Goal: Task Accomplishment & Management: Use online tool/utility

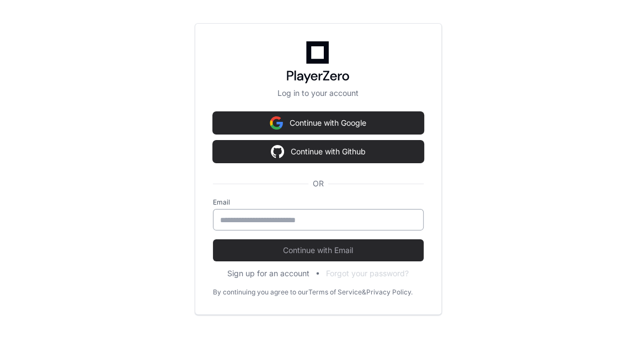
click at [257, 217] on input "email" at bounding box center [318, 219] width 196 height 11
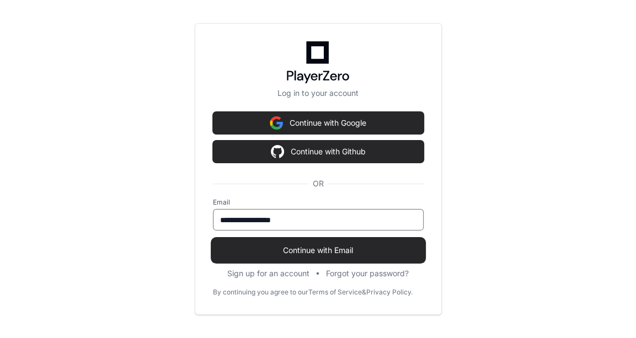
type input "**********"
click at [273, 241] on button "Continue with Email" at bounding box center [318, 250] width 211 height 22
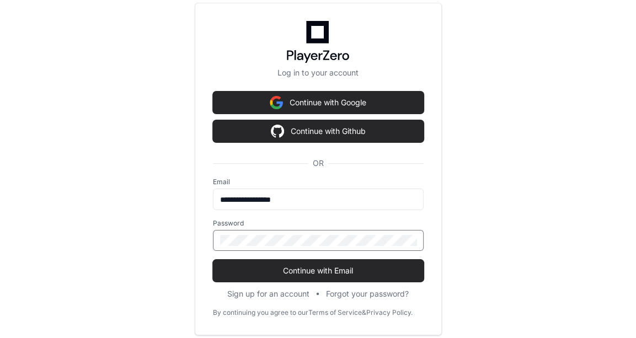
click at [213, 260] on button "Continue with Email" at bounding box center [318, 271] width 211 height 22
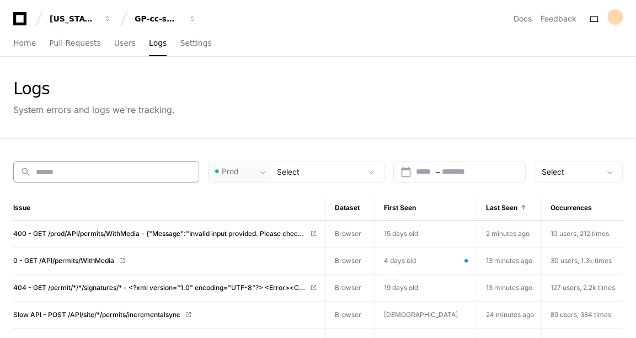
click at [130, 177] on div "search" at bounding box center [106, 171] width 186 height 21
click at [114, 41] on span "Users" at bounding box center [124, 43] width 21 height 7
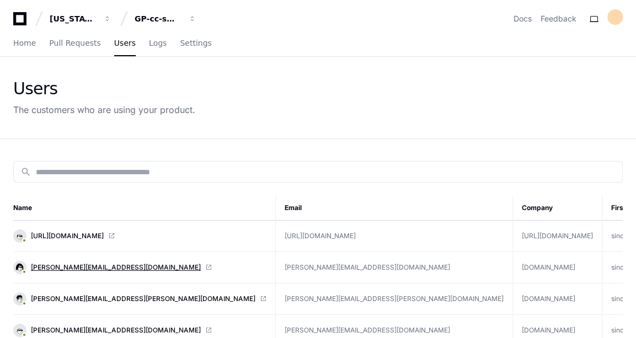
click at [71, 265] on span "[PERSON_NAME][EMAIL_ADDRESS][DOMAIN_NAME]" at bounding box center [116, 267] width 170 height 9
click at [18, 40] on span "Home" at bounding box center [24, 43] width 23 height 7
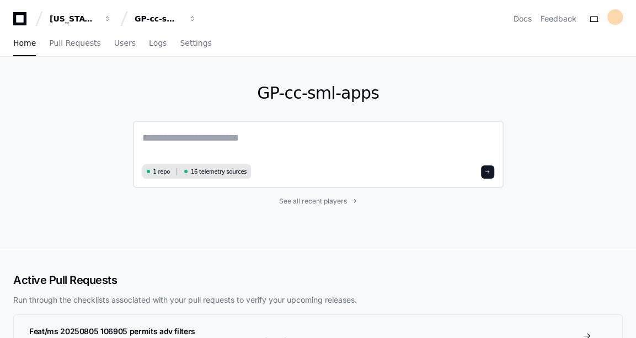
click at [199, 141] on textarea at bounding box center [318, 145] width 352 height 31
paste textarea "**********"
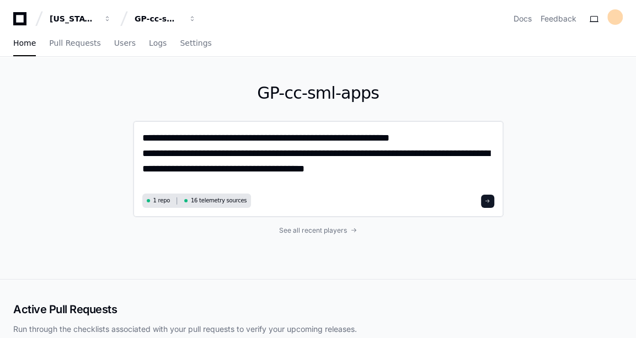
type textarea "**********"
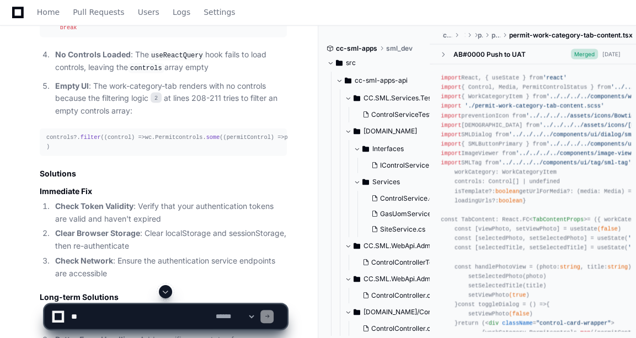
scroll to position [1364, 0]
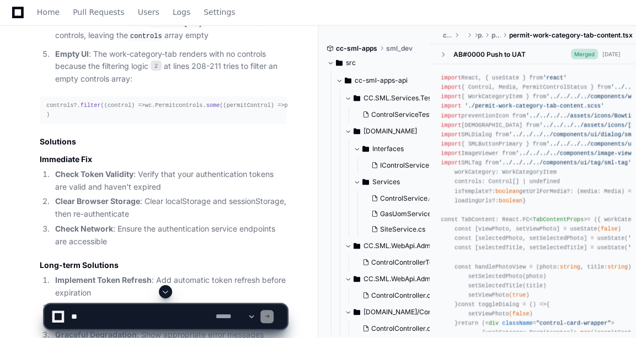
click at [134, 321] on textarea at bounding box center [141, 316] width 144 height 24
paste textarea "**********"
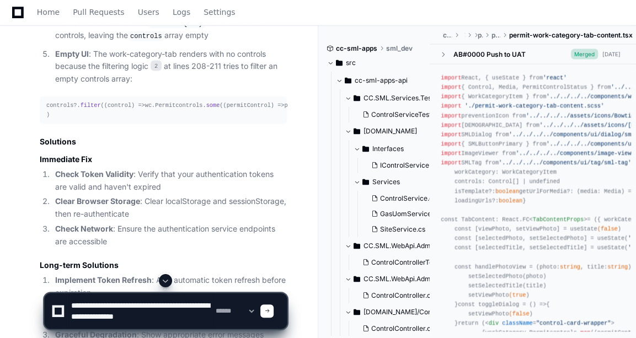
scroll to position [3, 0]
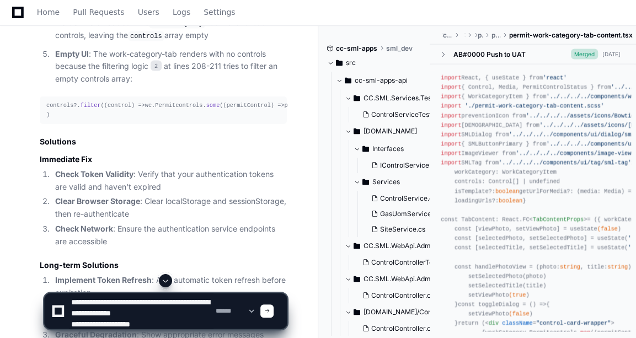
type textarea "**********"
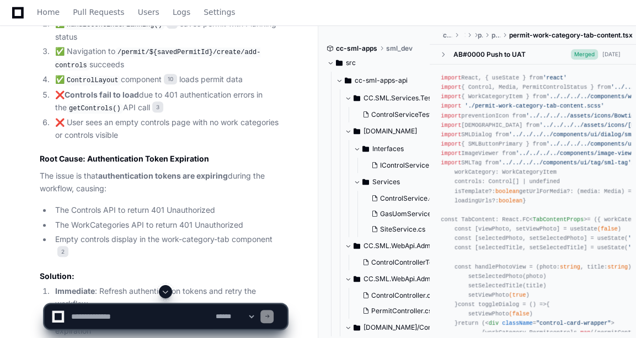
scroll to position [2832, 0]
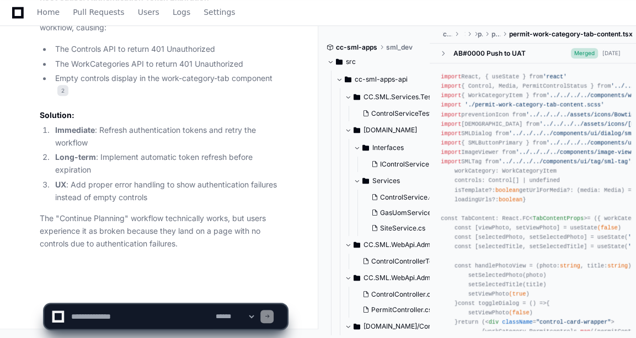
click at [101, 314] on textarea at bounding box center [141, 316] width 144 height 24
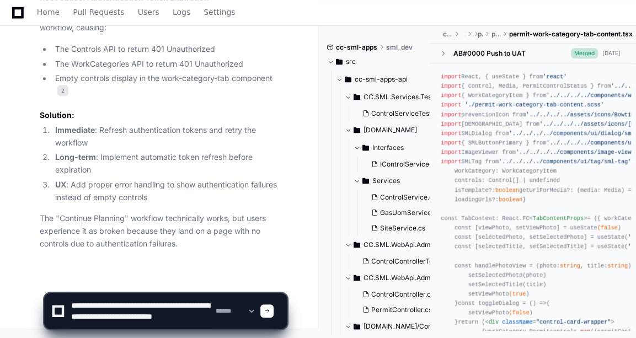
scroll to position [3, 0]
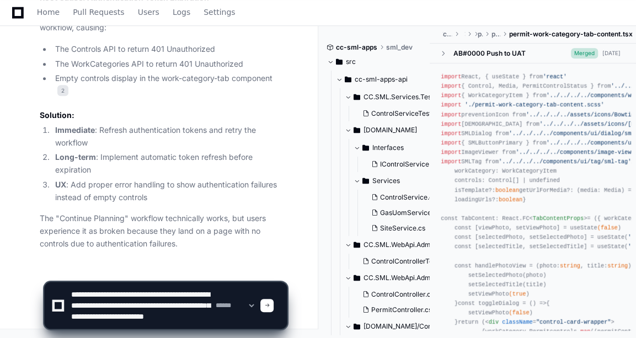
type textarea "**********"
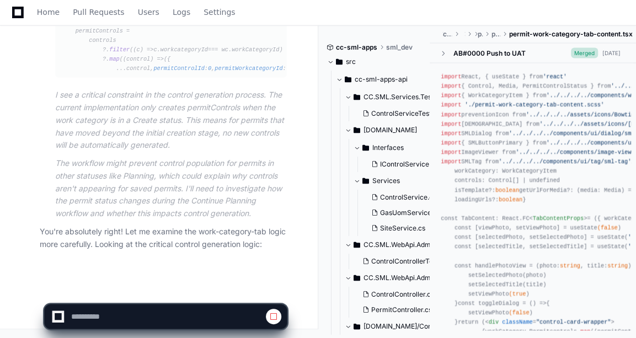
scroll to position [3717, 0]
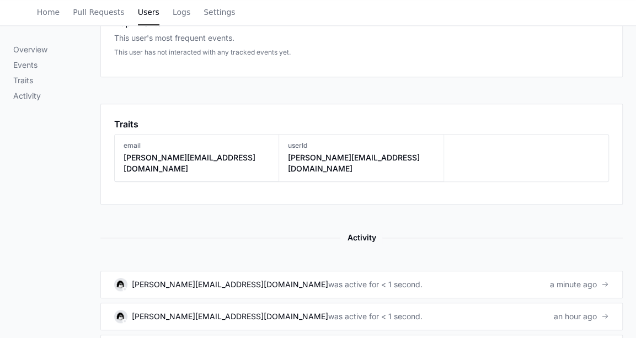
scroll to position [438, 0]
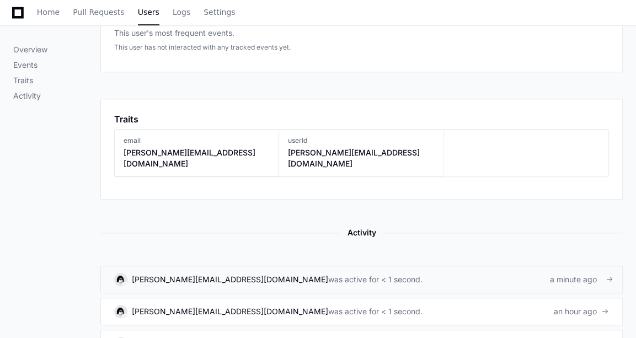
click at [227, 266] on link "suruchi@kochcc.com was active for < 1 second. a minute ago" at bounding box center [361, 280] width 522 height 28
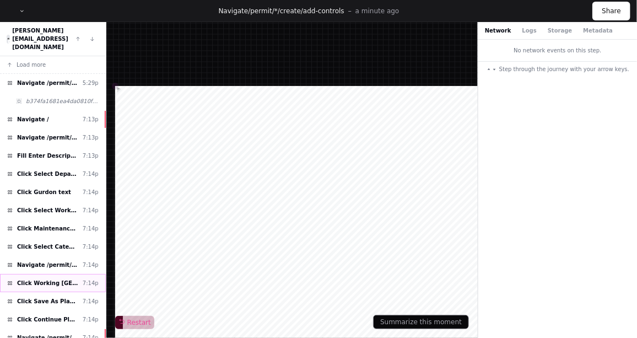
scroll to position [38, 0]
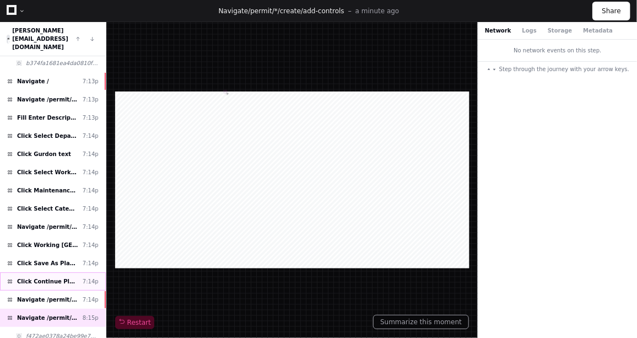
click at [57, 277] on span "Click Continue Planning" at bounding box center [47, 281] width 61 height 8
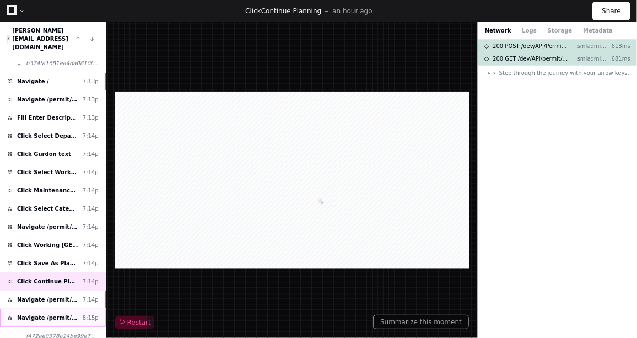
click at [48, 309] on div "Navigate /permit/*/create/add-controls 8:15p" at bounding box center [53, 318] width 106 height 18
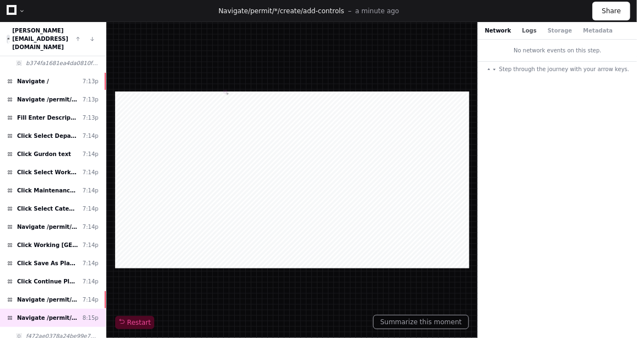
click at [523, 33] on button "Logs" at bounding box center [530, 30] width 14 height 8
click at [497, 31] on button "Network" at bounding box center [498, 30] width 26 height 8
click at [49, 332] on span "f472ae0378a24be99e7062168429fdd2" at bounding box center [62, 336] width 73 height 8
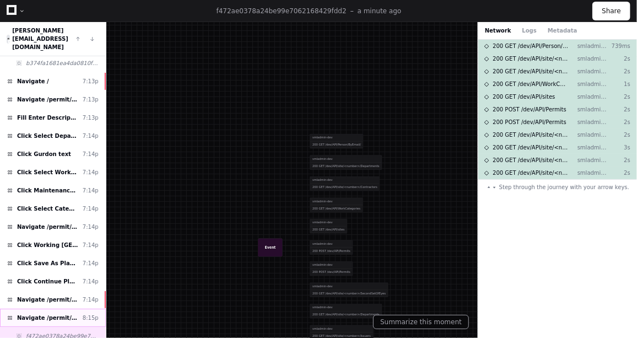
click at [57, 309] on div "Navigate /permit/*/create/add-controls 8:15p" at bounding box center [53, 318] width 106 height 18
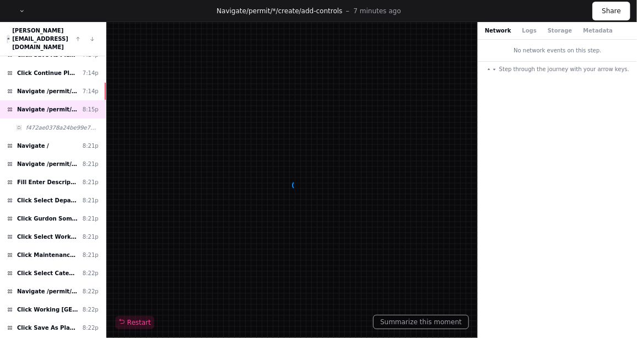
scroll to position [269, 0]
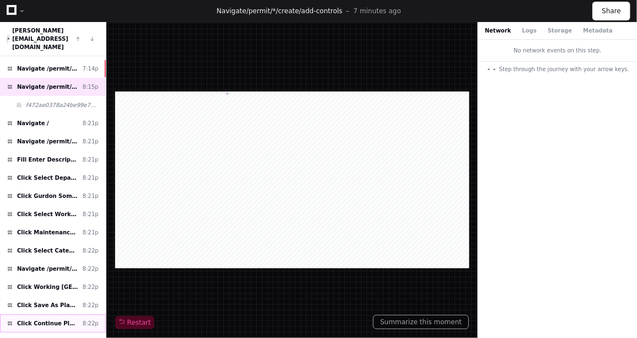
click at [48, 314] on div "Click Continue Planning 8:22p" at bounding box center [53, 323] width 106 height 18
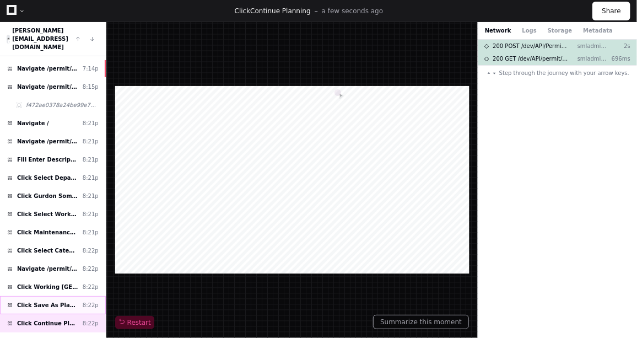
click at [45, 301] on span "Click Save As Planned Permit" at bounding box center [47, 305] width 61 height 8
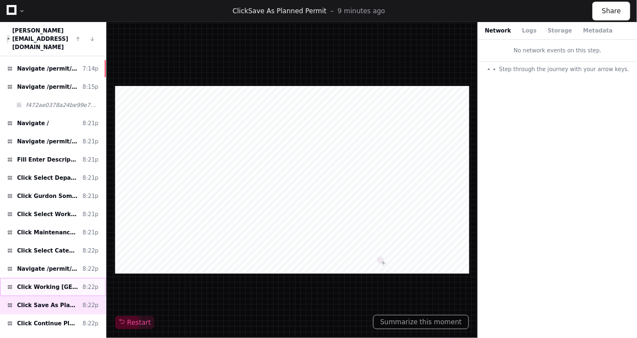
click at [59, 283] on span "Click Working At Heights" at bounding box center [47, 287] width 61 height 8
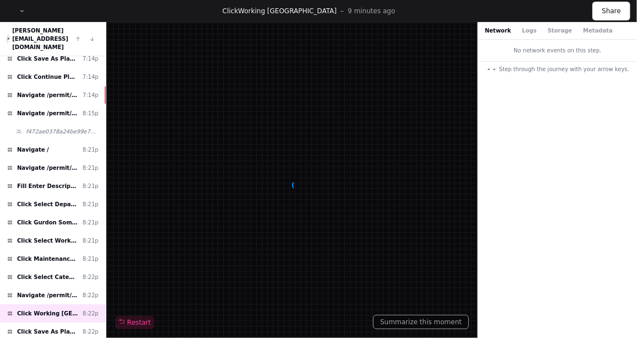
scroll to position [91, 0]
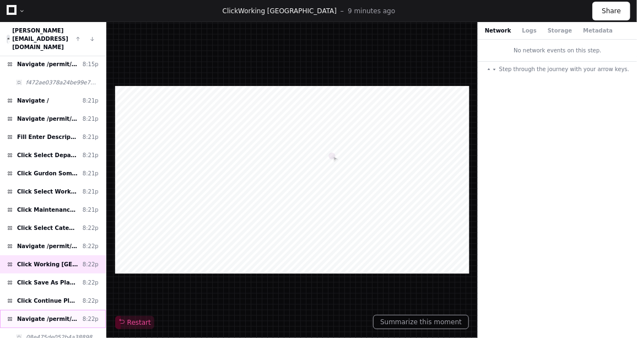
click at [53, 310] on div "Navigate /permit/*/create/add-controls 8:22p" at bounding box center [53, 319] width 106 height 18
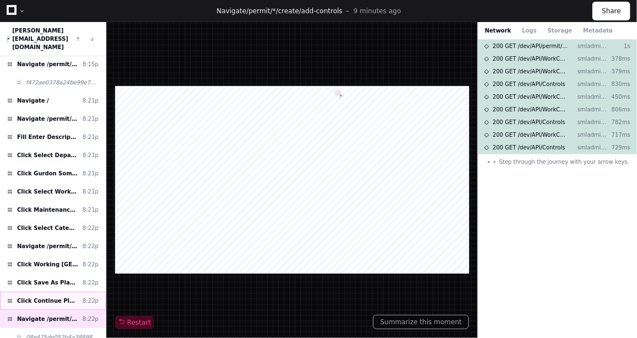
click at [62, 297] on span "Click Continue Planning" at bounding box center [47, 301] width 61 height 8
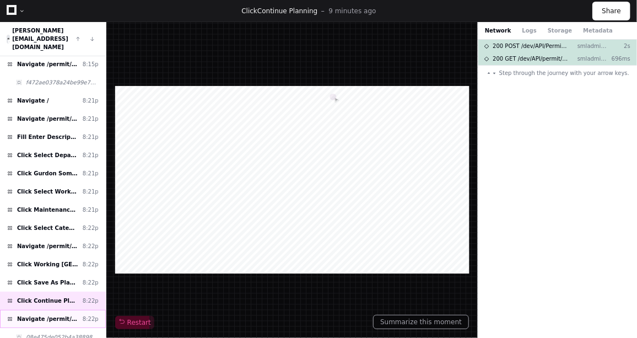
click at [50, 315] on span "Navigate /permit/*/create/add-controls" at bounding box center [47, 319] width 61 height 8
